Goal: Contribute content: Add original content to the website for others to see

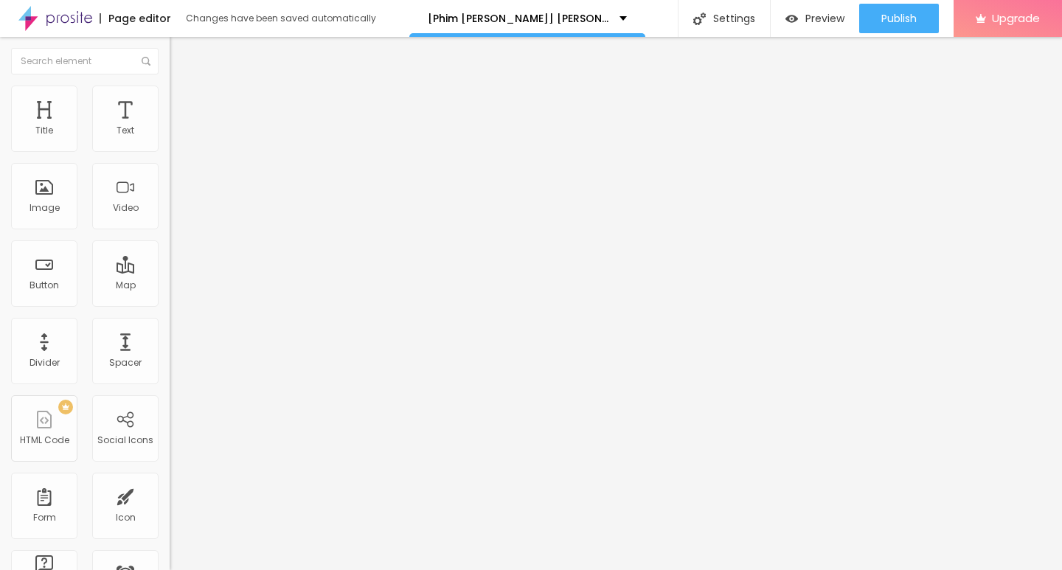
click at [170, 127] on span "Add image" at bounding box center [200, 120] width 60 height 13
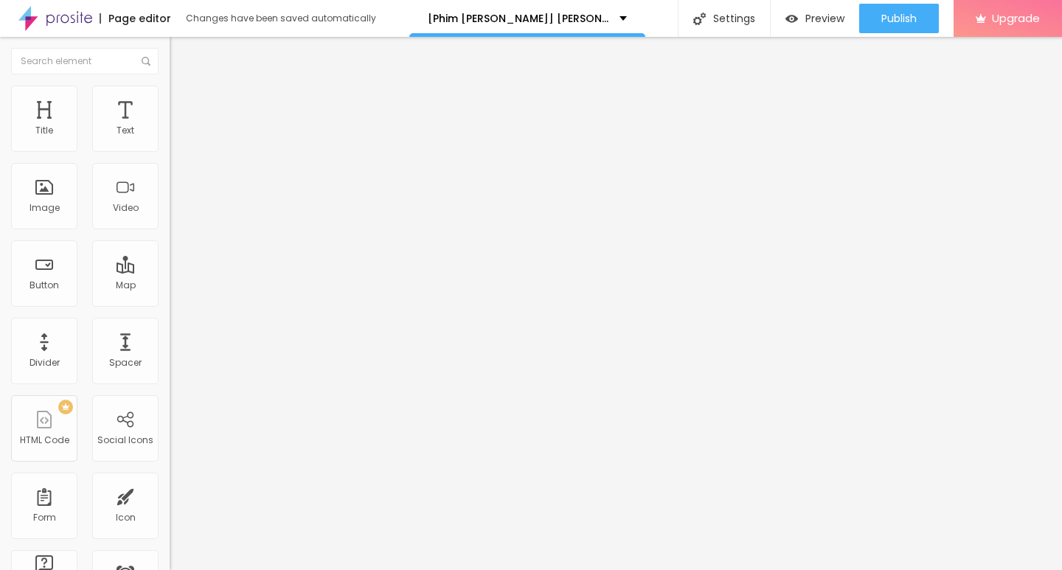
click at [170, 149] on input "text" at bounding box center [258, 141] width 177 height 15
paste input "[Phim lậu] Cục Vàng Của Ngoại Full HD Vietsub Miễn Phí Online - Motchill"
type input "[Phim lậu] Cục Vàng Của Ngoại Full HD Vietsub Miễn Phí Online - Motchill"
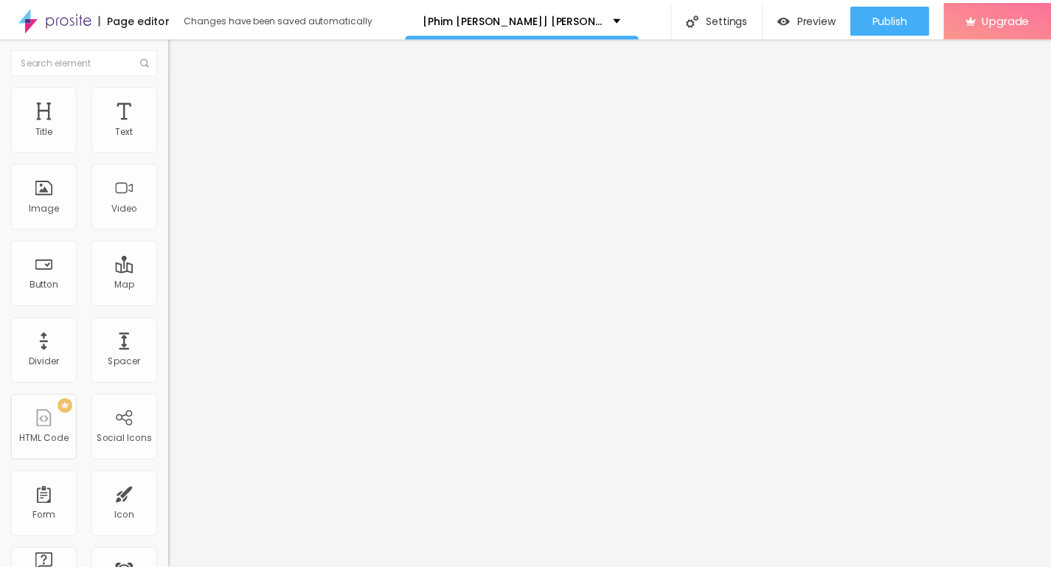
scroll to position [0, 0]
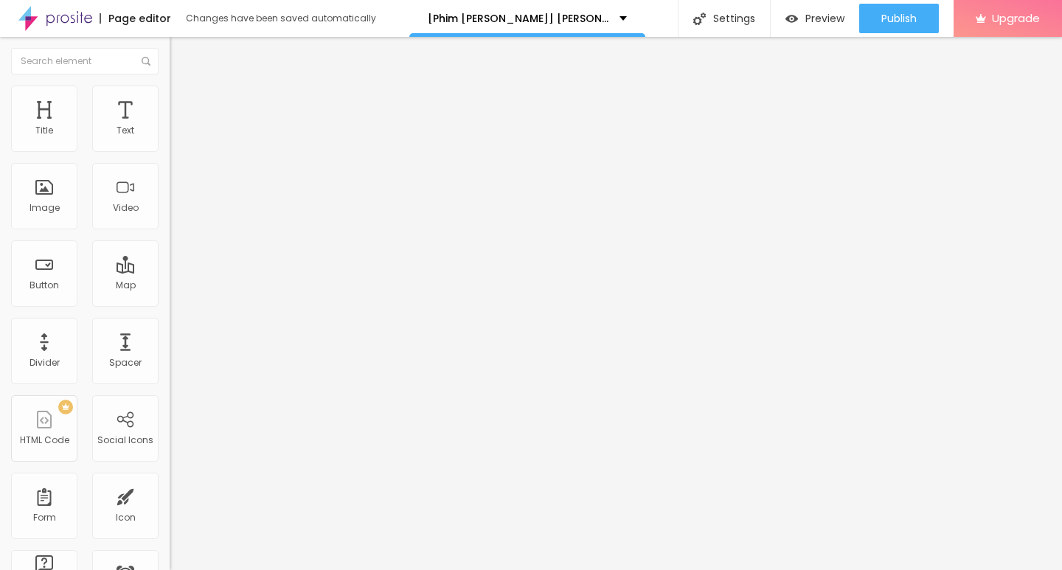
click at [170, 302] on input "https://" at bounding box center [258, 295] width 177 height 15
paste input "t.co/DGBKadCiro"
type input "https://t.co/DGBKadCiro"
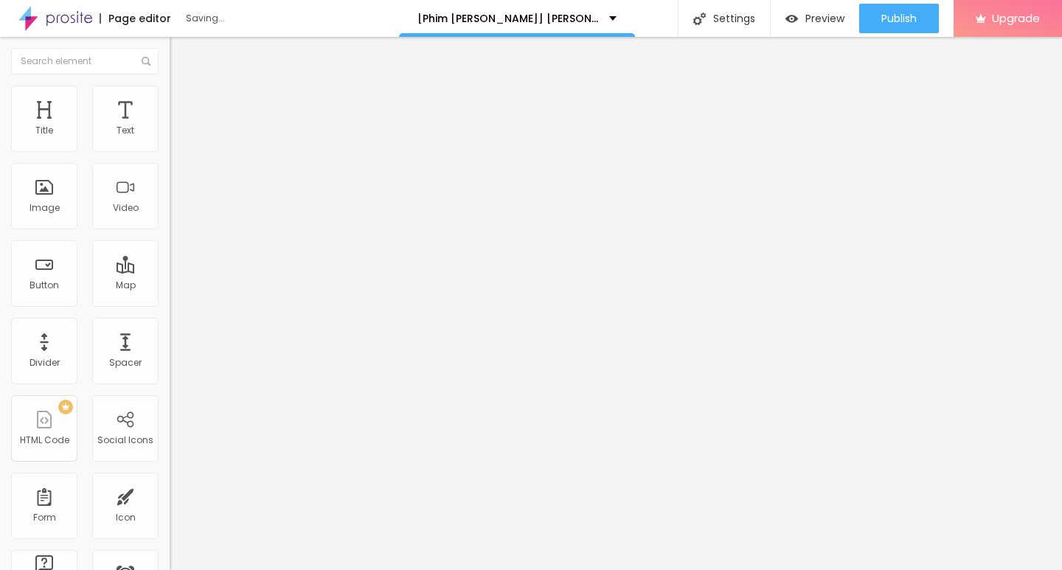
click at [170, 231] on span "Original" at bounding box center [187, 224] width 35 height 13
click at [170, 240] on span "Cinema" at bounding box center [188, 233] width 37 height 13
click at [170, 254] on span "Default" at bounding box center [186, 247] width 32 height 13
click at [170, 263] on span "Square" at bounding box center [186, 256] width 33 height 13
click at [170, 270] on div "Original" at bounding box center [255, 265] width 170 height 9
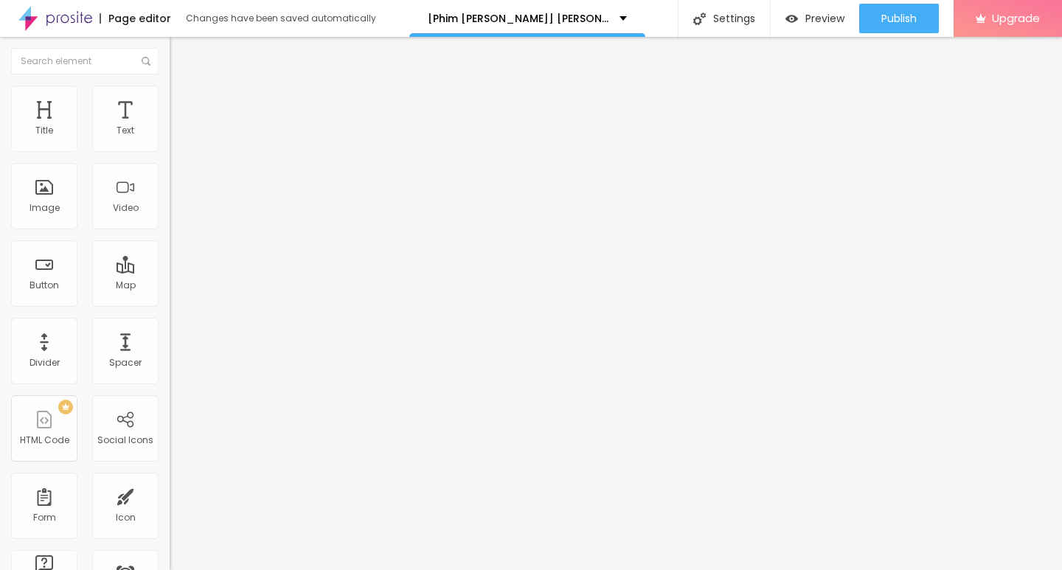
click at [170, 240] on span "Cinema" at bounding box center [188, 233] width 37 height 13
drag, startPoint x: 102, startPoint y: 291, endPoint x: 97, endPoint y: 297, distance: 7.8
click at [170, 187] on img at bounding box center [175, 181] width 10 height 10
click at [181, 49] on img "button" at bounding box center [187, 54] width 12 height 12
click at [176, 214] on icon "button" at bounding box center [180, 209] width 9 height 9
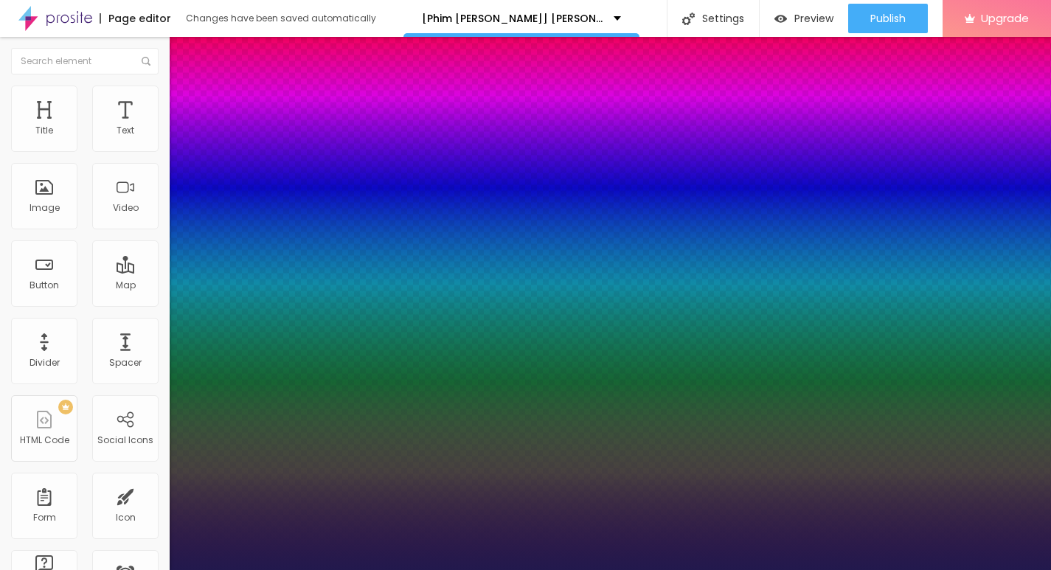
type input "1"
select select "Assistant"
drag, startPoint x: 220, startPoint y: 373, endPoint x: 218, endPoint y: 364, distance: 9.0
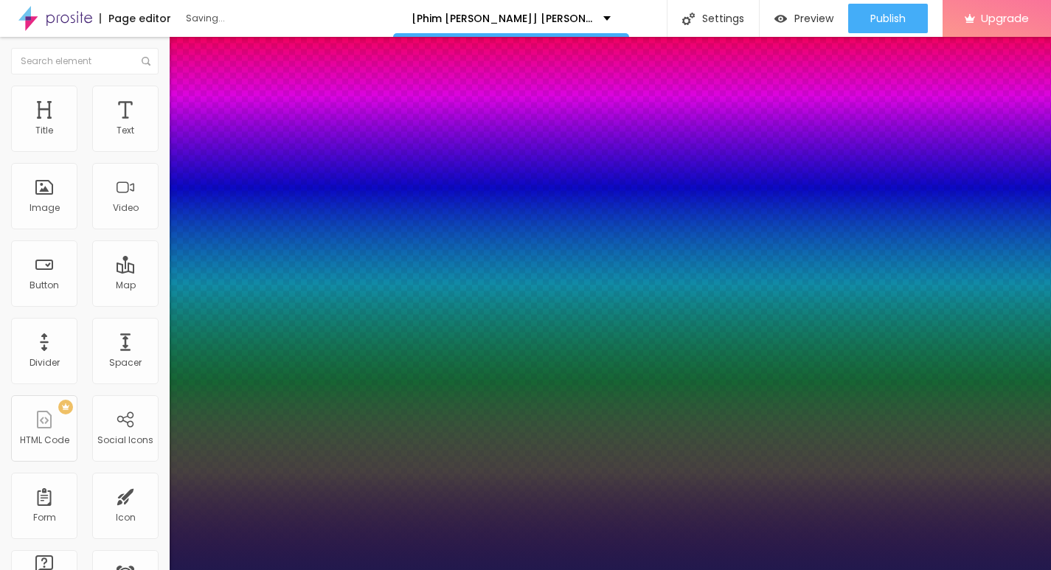
type input "1"
select select "AbrilFatface-Regular"
type input "1"
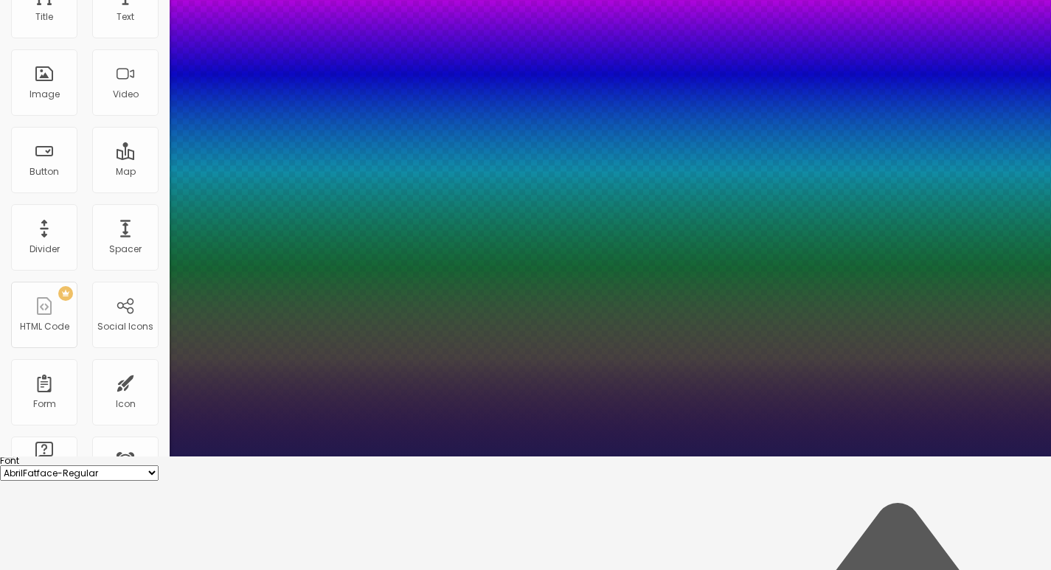
scroll to position [114, 0]
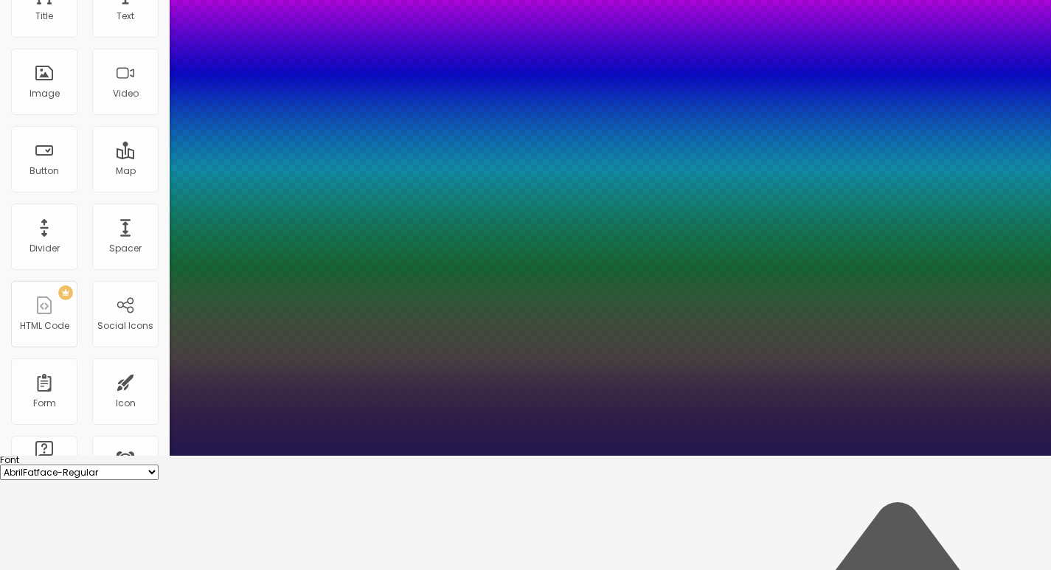
click at [425, 456] on div at bounding box center [525, 456] width 1051 height 0
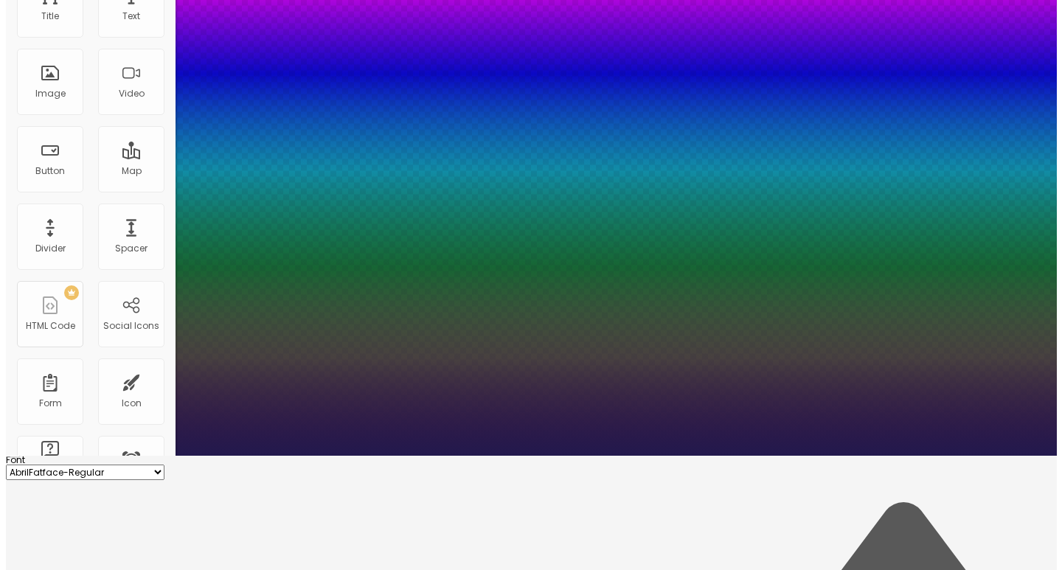
scroll to position [0, 0]
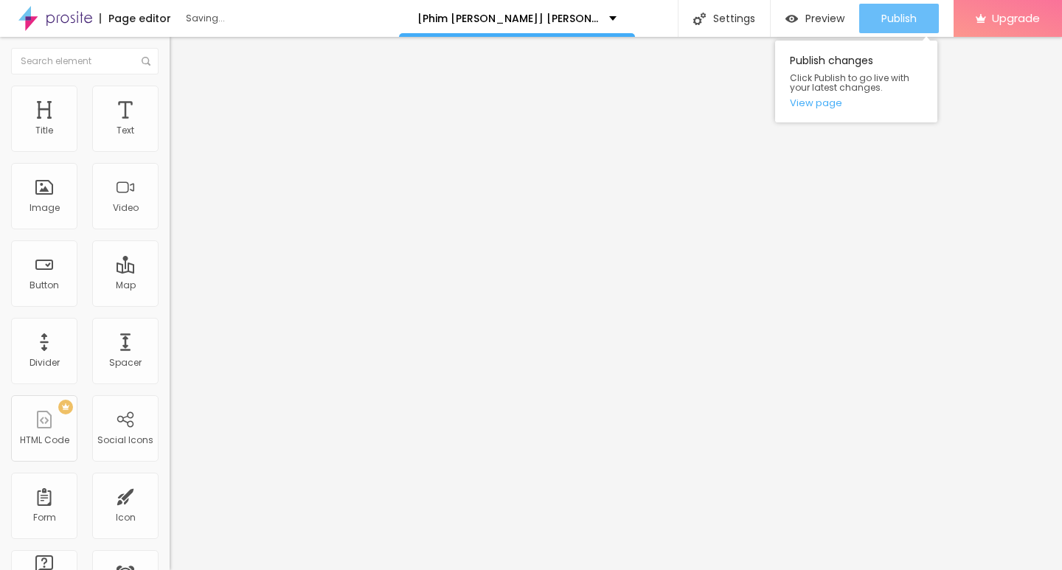
click at [909, 22] on span "Publish" at bounding box center [899, 19] width 35 height 12
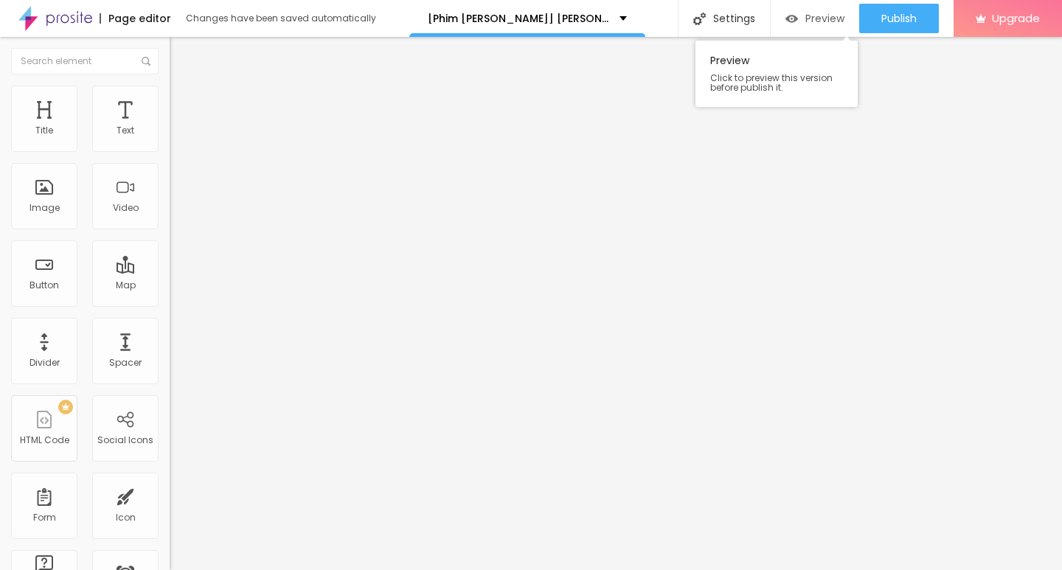
click at [806, 17] on span "Preview" at bounding box center [825, 19] width 39 height 12
click at [170, 218] on button "button" at bounding box center [180, 210] width 21 height 15
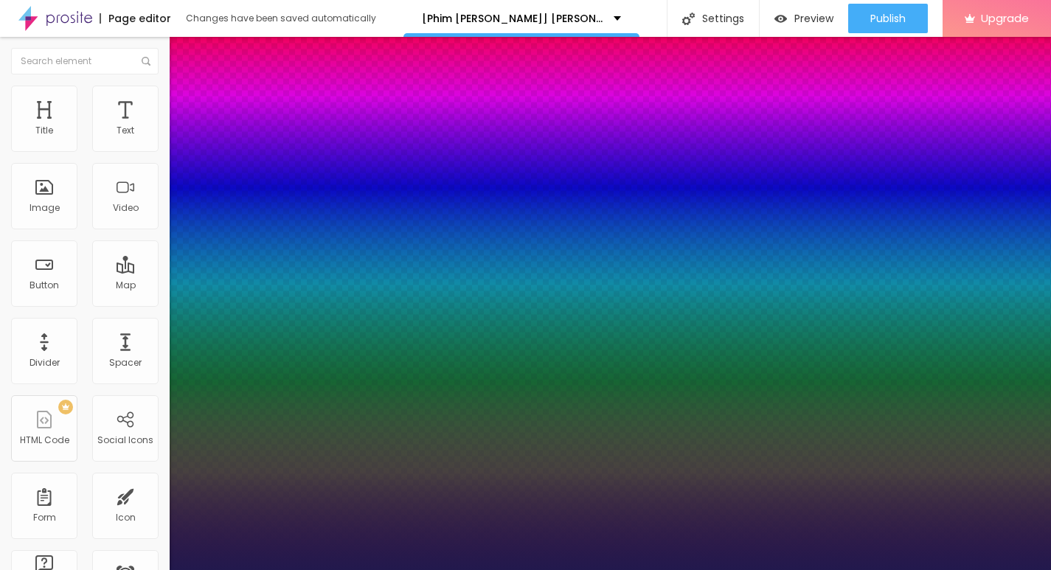
type input "1"
select select "Assistant"
type input "1"
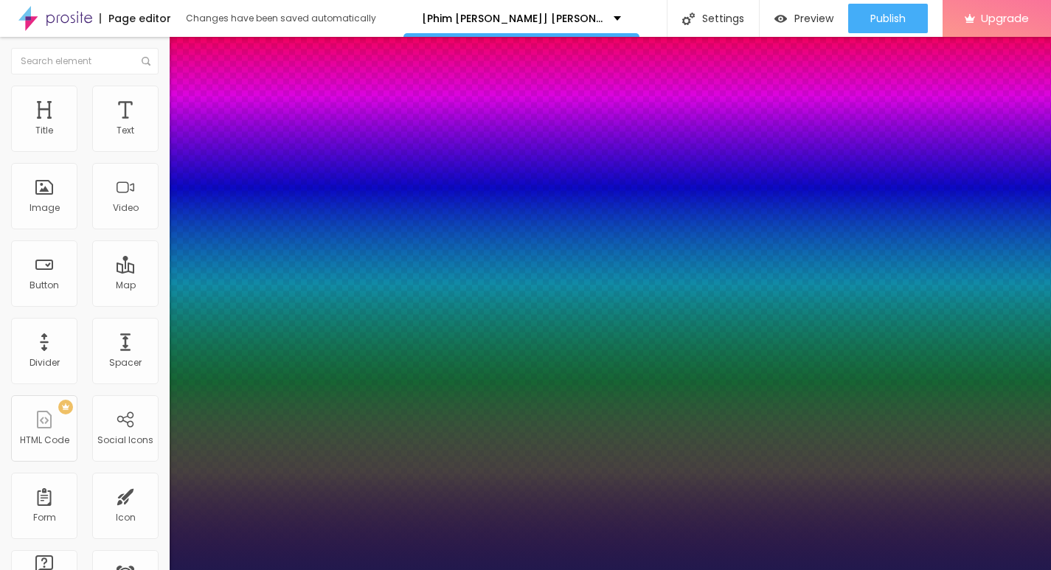
click at [468, 570] on div at bounding box center [525, 570] width 1051 height 0
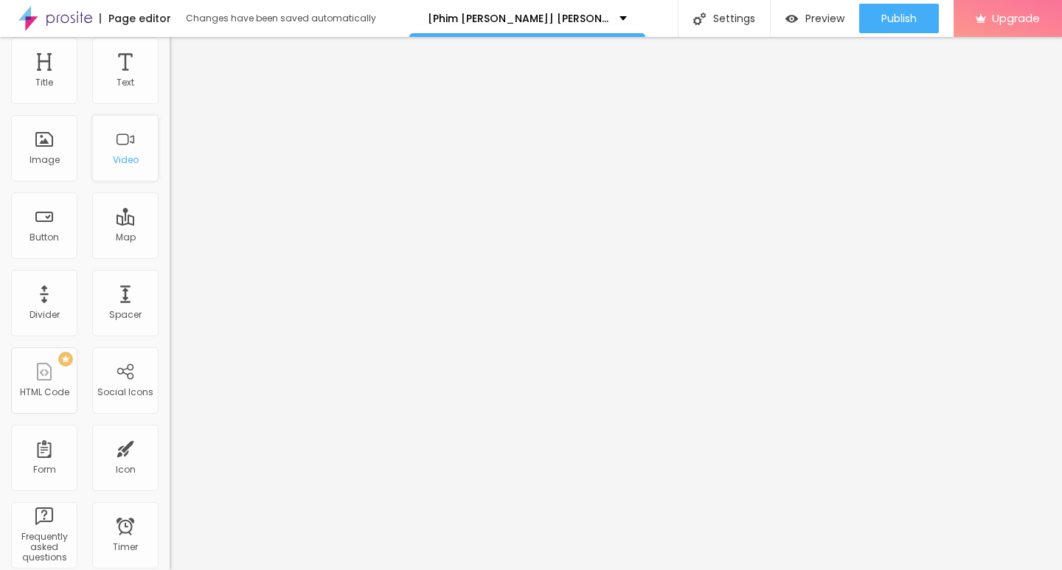
scroll to position [74, 0]
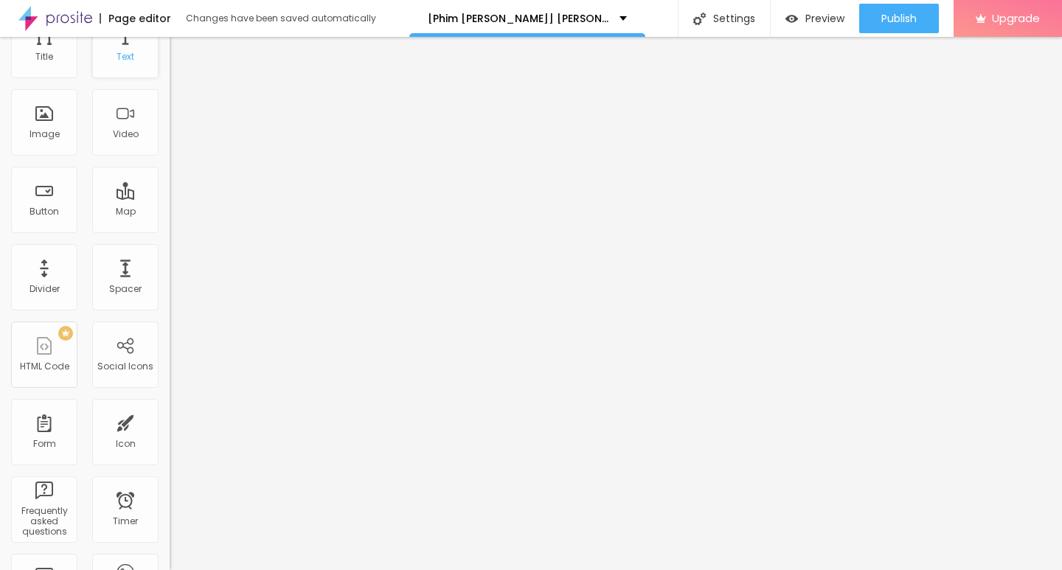
click at [117, 62] on div "Text" at bounding box center [126, 57] width 18 height 10
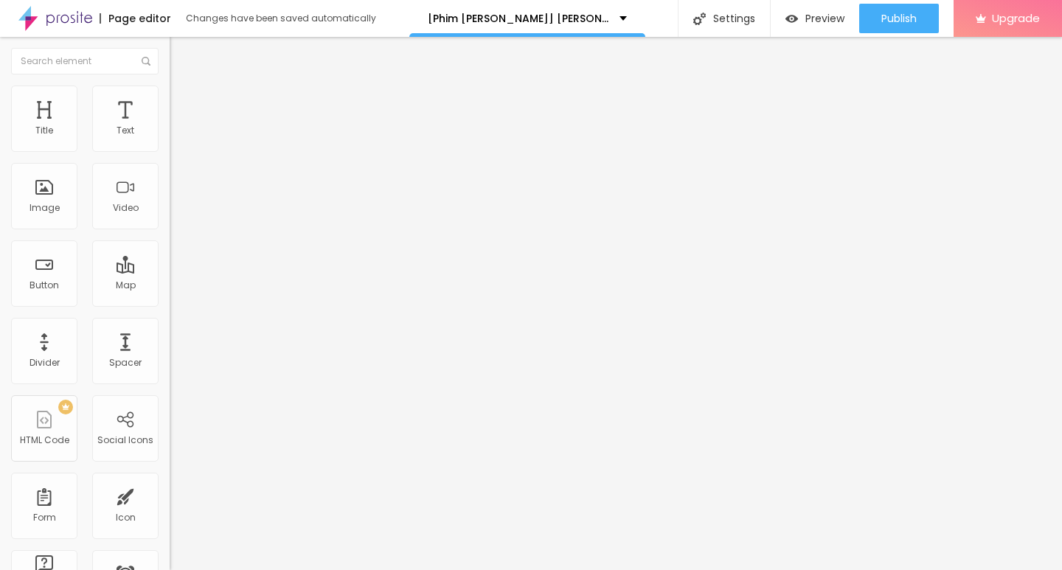
click at [170, 139] on input "Click me" at bounding box center [258, 131] width 177 height 15
paste input "▶️ Xem Phim ➤➤ Cục Vàng Của Ngoại (2025) Vietsub Full [HD]"
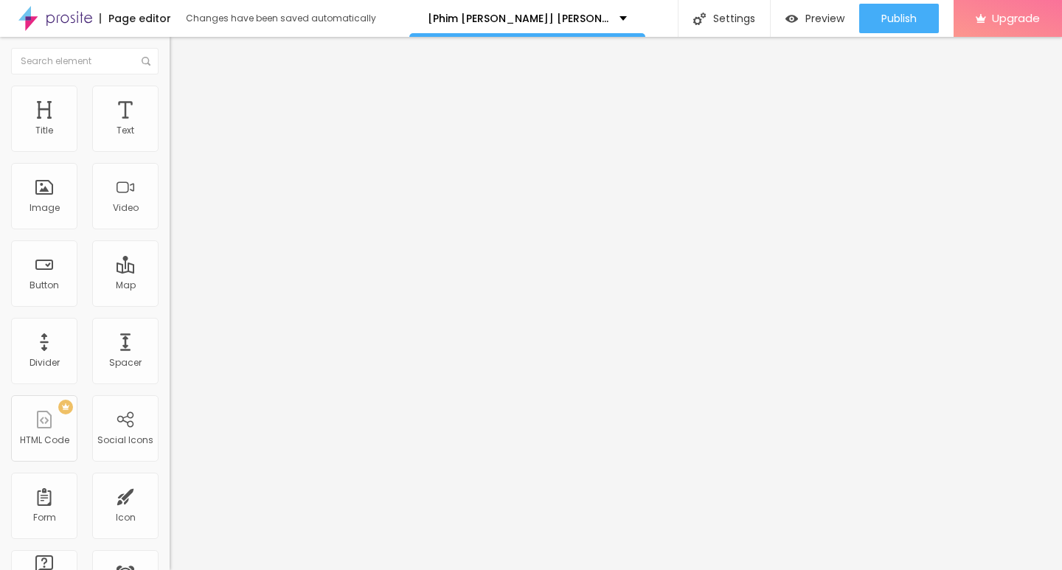
type input "▶️ Xem Phim ➤➤ Cục Vàng Của Ngoại (2025) Vietsub Full [HD]"
click at [170, 176] on img at bounding box center [175, 171] width 10 height 10
click at [170, 302] on input "https://" at bounding box center [258, 296] width 177 height 15
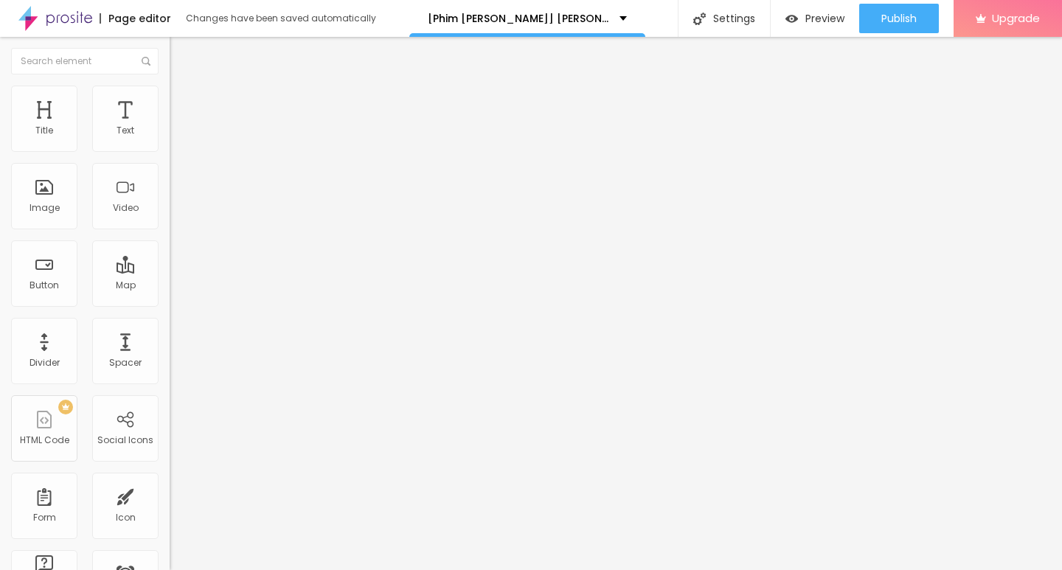
click at [170, 302] on input "https://" at bounding box center [258, 296] width 177 height 15
paste input "t.co/DGBKadCiro"
type input "https://t.co/DGBKadCiro"
click at [170, 322] on div at bounding box center [255, 322] width 170 height 0
click at [170, 230] on span "Default" at bounding box center [186, 226] width 32 height 13
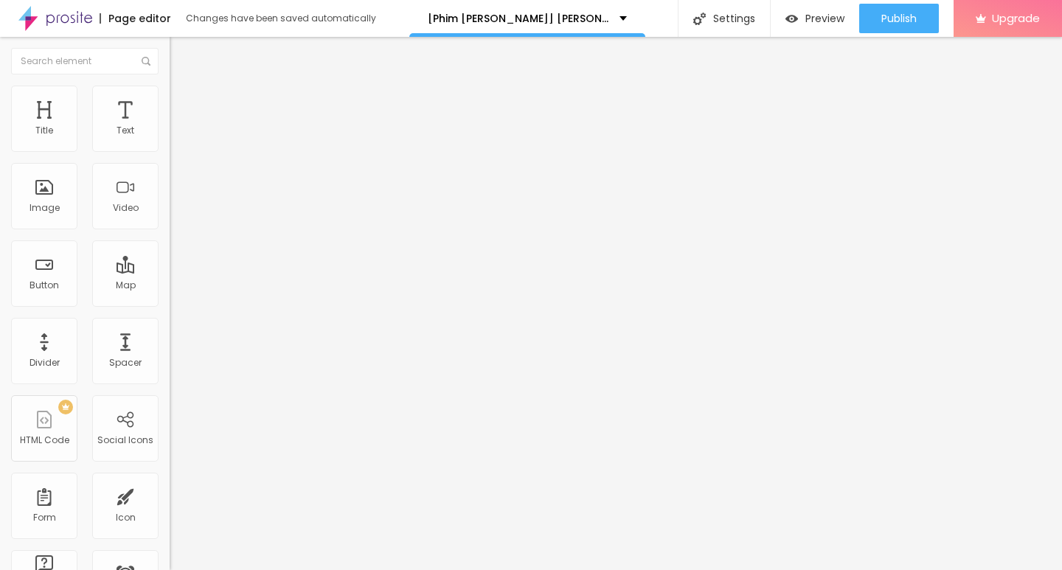
click at [170, 264] on span "Big" at bounding box center [177, 258] width 15 height 13
click at [170, 250] on span "Default" at bounding box center [186, 244] width 32 height 13
click at [170, 241] on span "Small" at bounding box center [183, 235] width 27 height 13
click at [170, 255] on span "Default" at bounding box center [186, 249] width 32 height 13
click at [170, 166] on div "Align" at bounding box center [255, 161] width 170 height 9
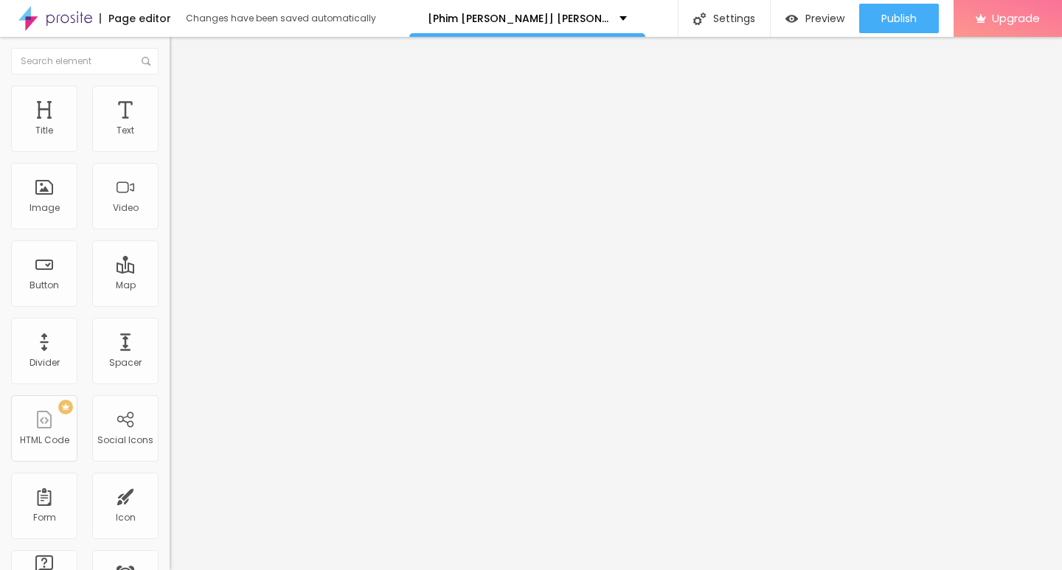
click at [170, 95] on img at bounding box center [176, 92] width 13 height 13
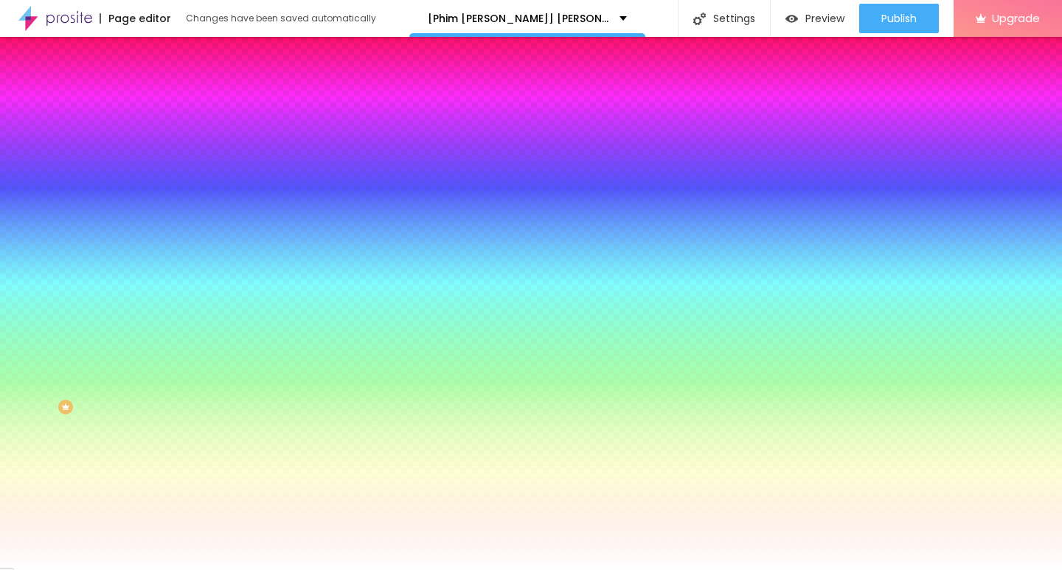
click at [170, 46] on button "Edit Button" at bounding box center [255, 54] width 170 height 34
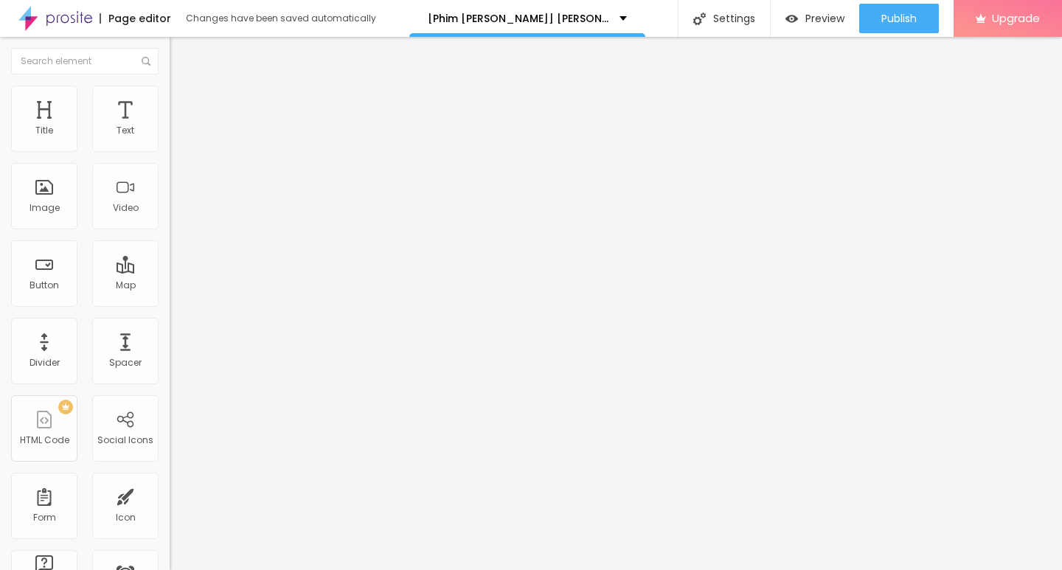
click at [170, 139] on input "Click me" at bounding box center [258, 131] width 177 height 15
drag, startPoint x: 68, startPoint y: 156, endPoint x: 73, endPoint y: 163, distance: 8.4
click at [170, 139] on input "text" at bounding box center [258, 131] width 177 height 15
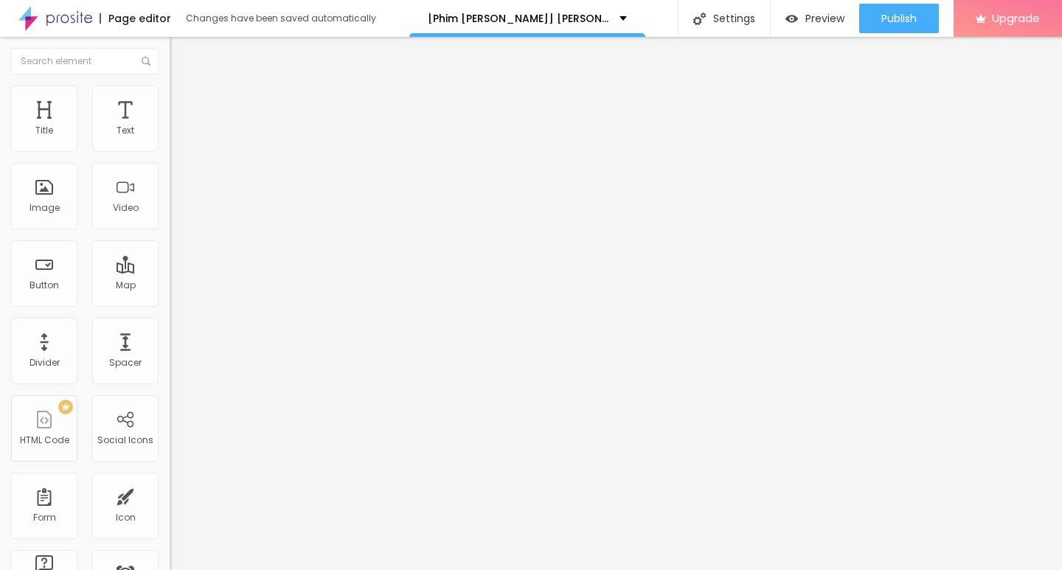
type input "▶️ Xem Phim ➤➤ Cục Vàng Của Ngoại (2025) Vietsub Full [HD]"
click at [170, 304] on input "https://" at bounding box center [258, 296] width 177 height 15
type input "https://t.co/DGBKadCiro"
click at [170, 322] on div at bounding box center [255, 322] width 170 height 0
click at [170, 176] on img at bounding box center [175, 171] width 10 height 10
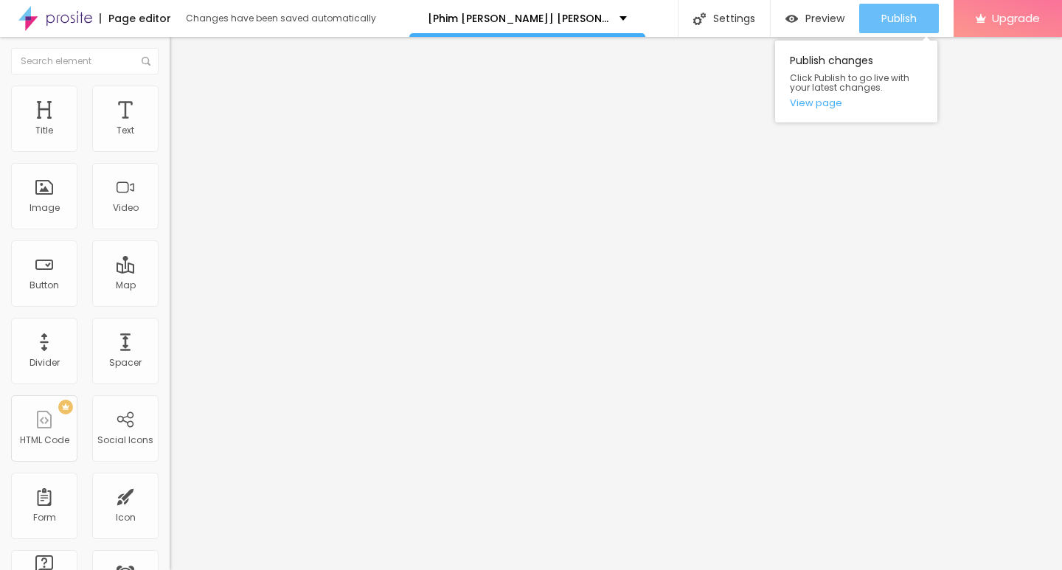
click at [897, 21] on span "Publish" at bounding box center [899, 19] width 35 height 12
click at [893, 13] on span "Publish" at bounding box center [899, 19] width 35 height 12
click at [882, 13] on span "Publish" at bounding box center [899, 19] width 35 height 12
